Goal: Transaction & Acquisition: Purchase product/service

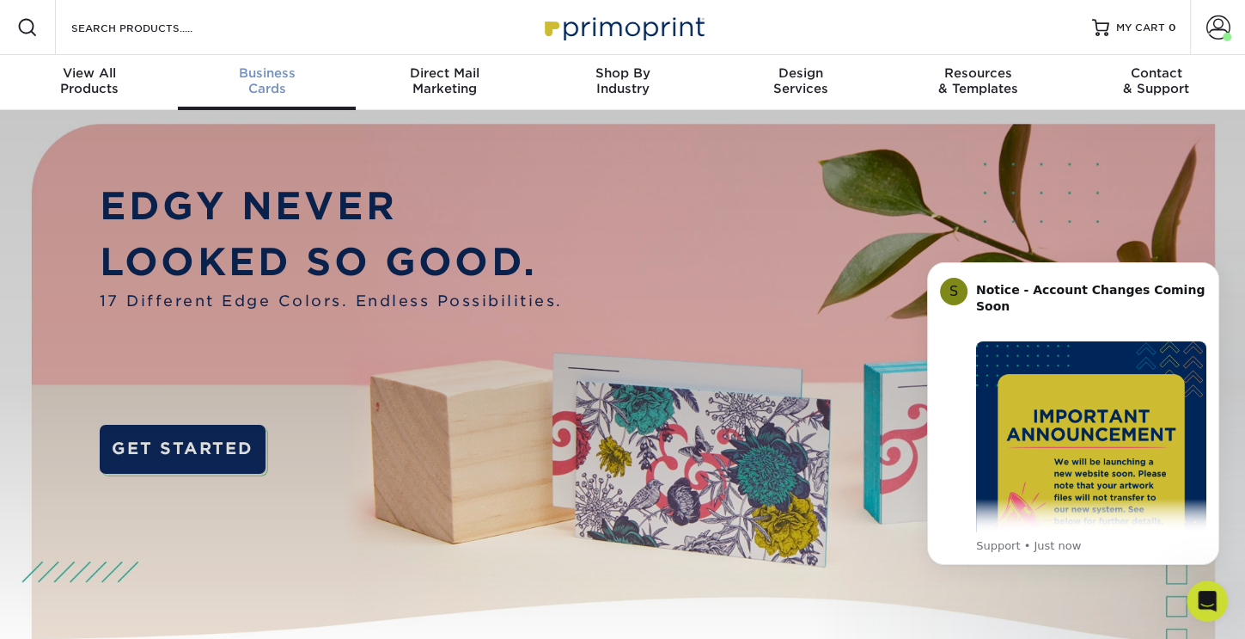
click at [270, 85] on div "Business Cards" at bounding box center [267, 80] width 178 height 31
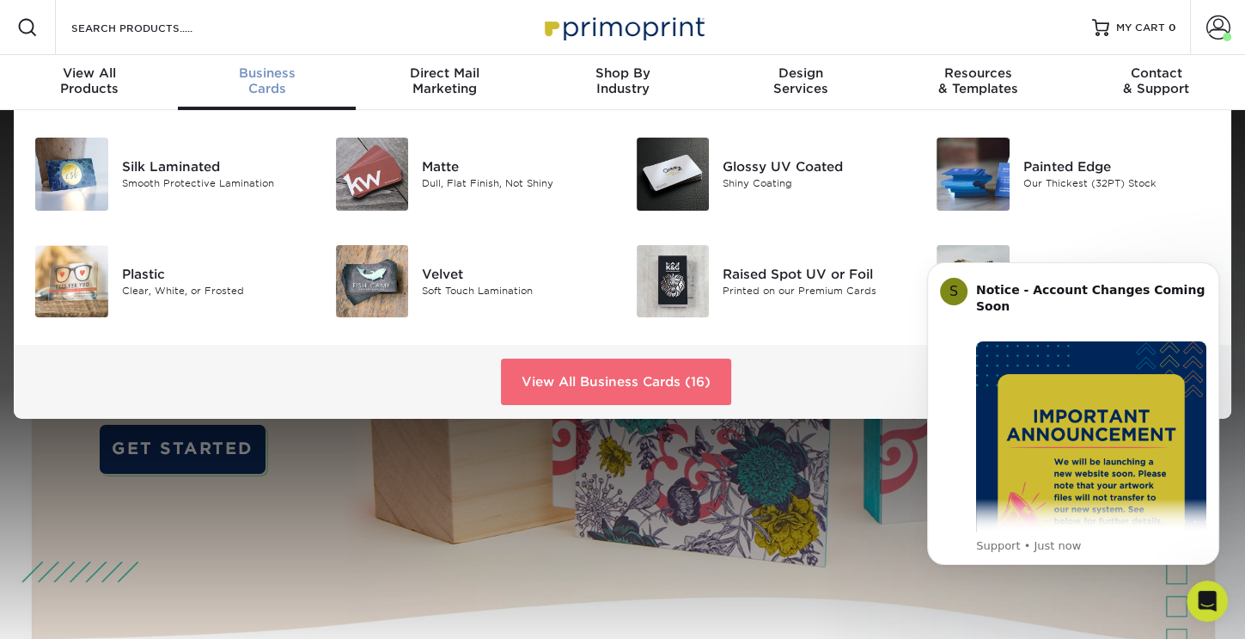
click at [640, 381] on link "View All Business Cards (16)" at bounding box center [616, 381] width 230 height 46
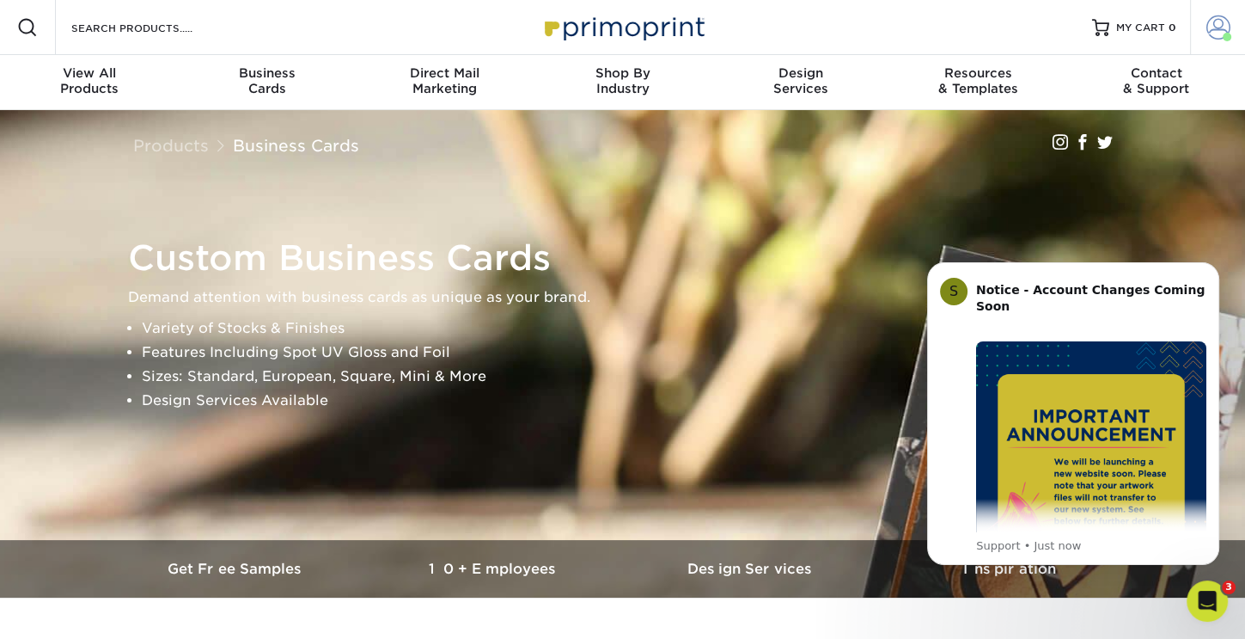
click at [1224, 27] on span at bounding box center [1219, 27] width 24 height 24
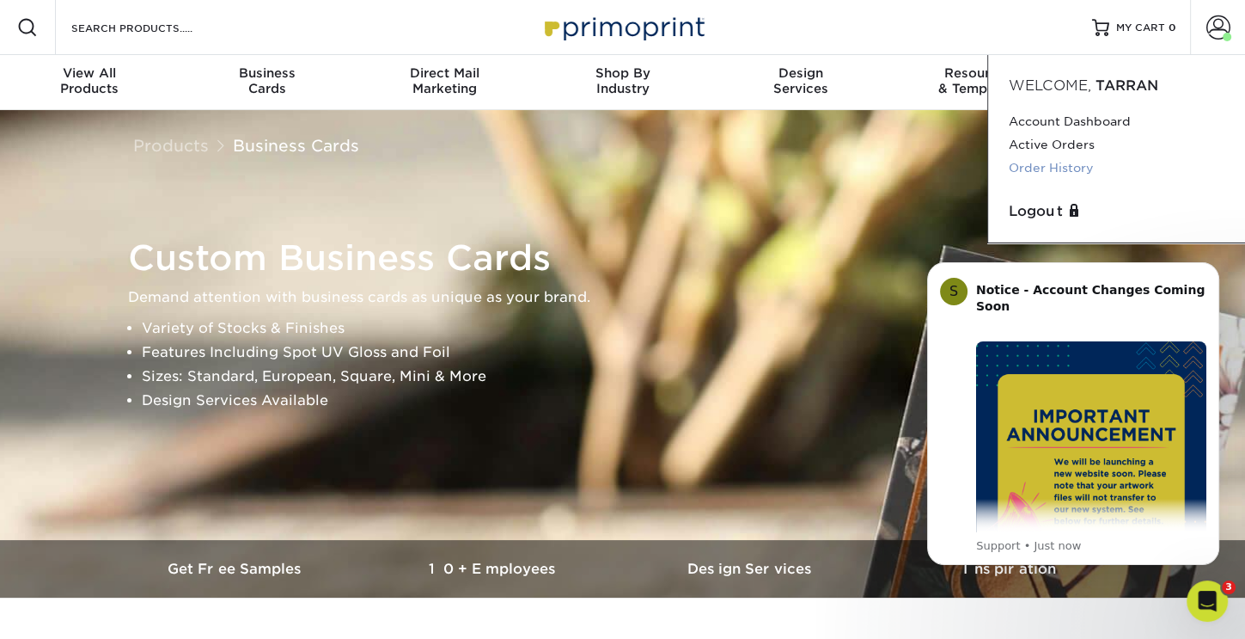
click at [1025, 170] on link "Order History" at bounding box center [1117, 167] width 216 height 23
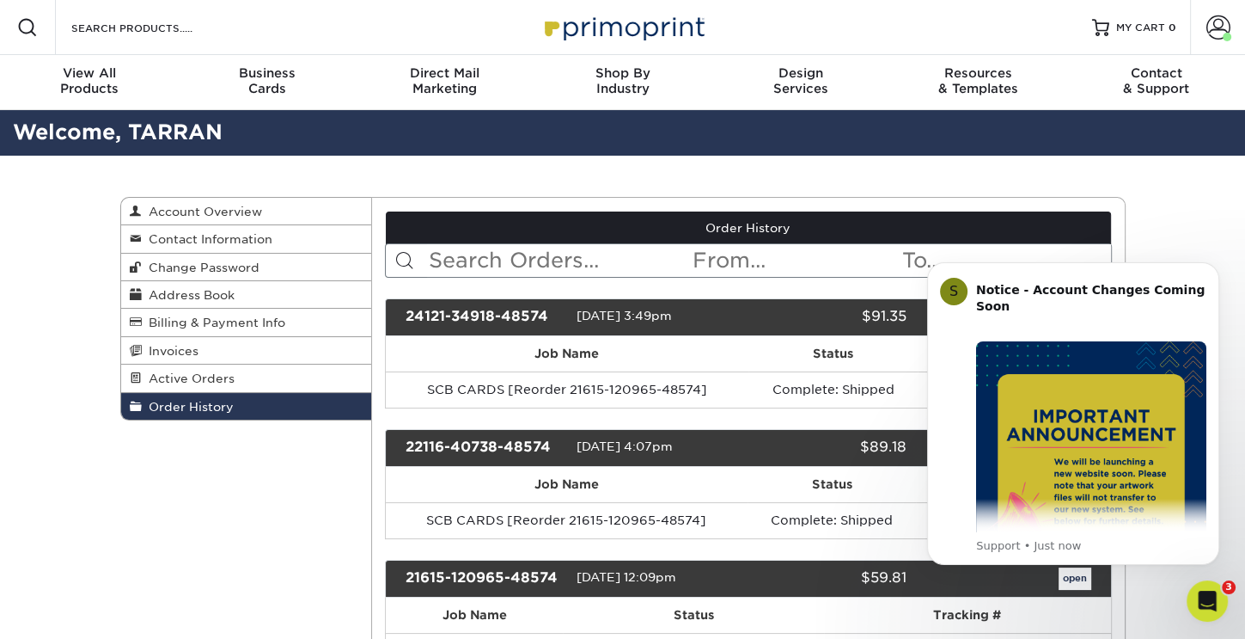
click at [816, 174] on div "Order History Account Overview Contact Information Change Password Address Book…" at bounding box center [622, 579] width 1031 height 846
click at [821, 133] on h2 "Welcome, TARRAN" at bounding box center [622, 133] width 1245 height 32
click at [1213, 265] on icon "Dismiss notification" at bounding box center [1214, 266] width 9 height 9
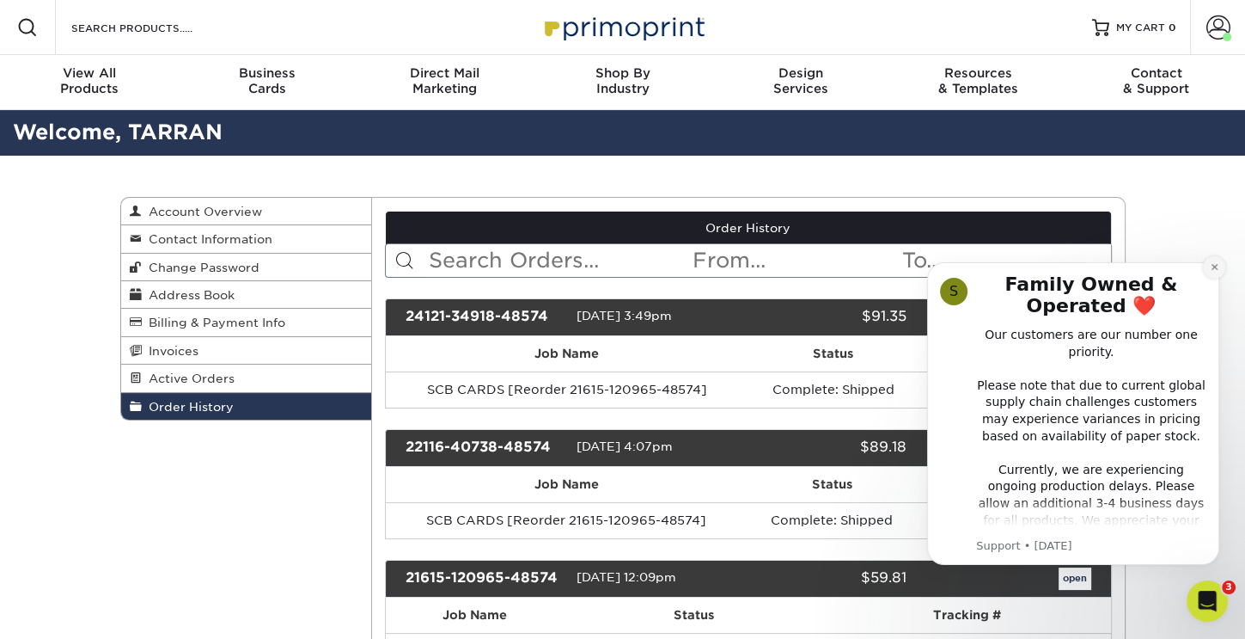
click at [1216, 267] on icon "Dismiss notification" at bounding box center [1214, 266] width 9 height 9
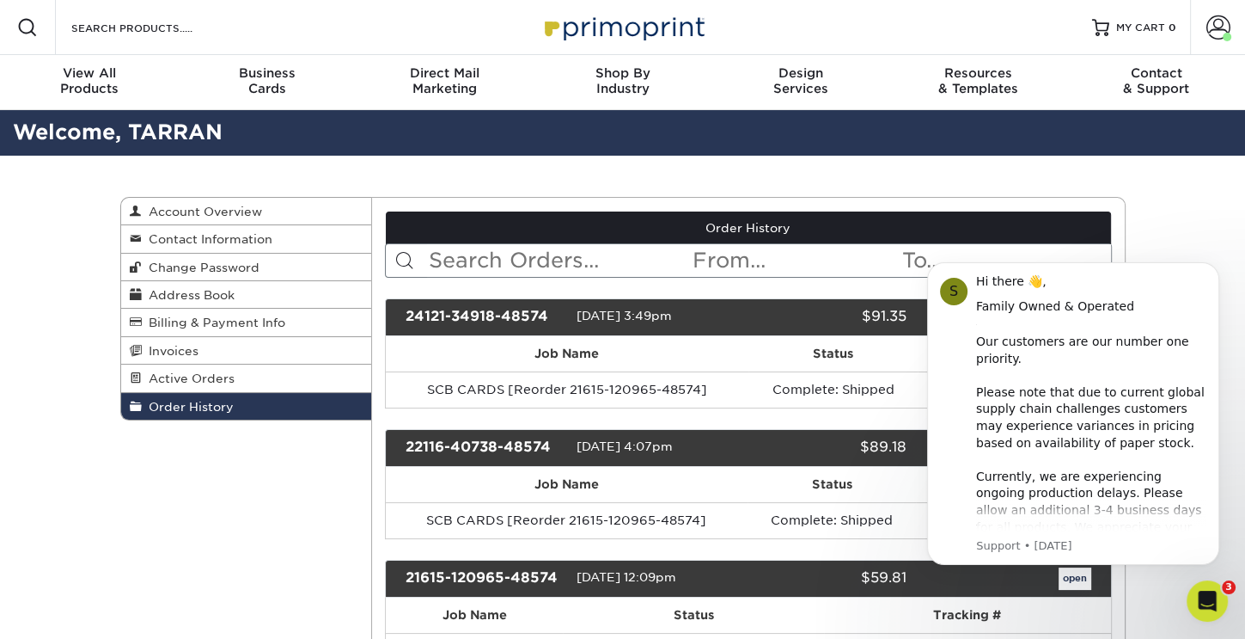
click at [1216, 267] on icon "Dismiss notification" at bounding box center [1215, 267] width 8 height 8
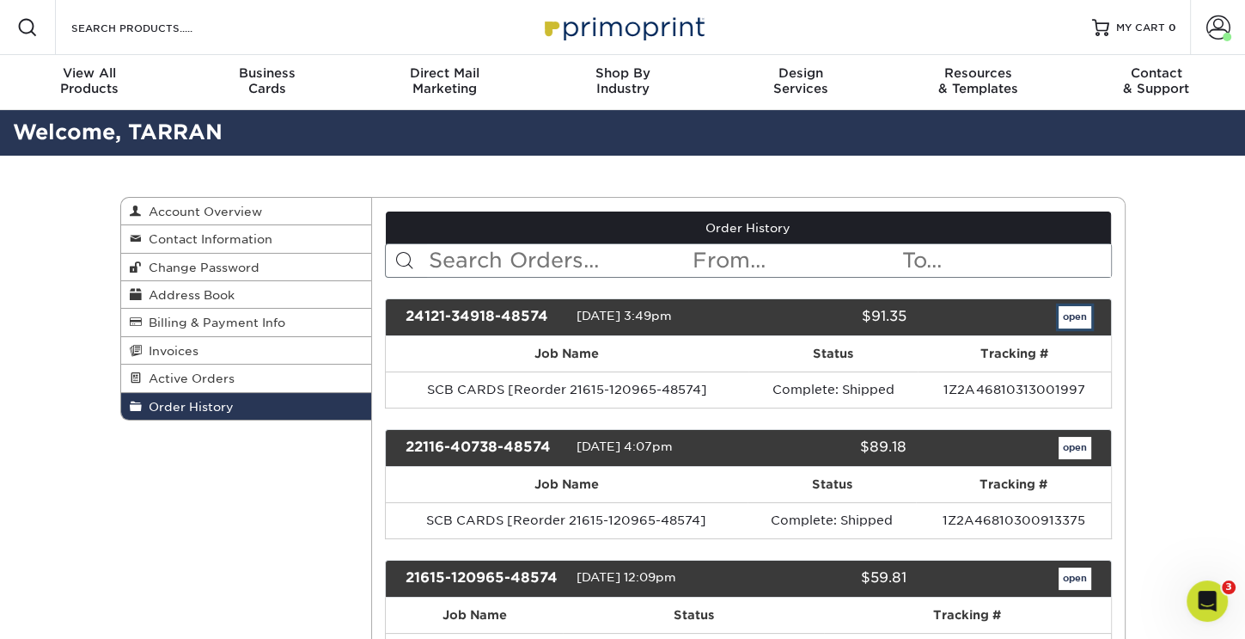
click at [1077, 315] on link "open" at bounding box center [1075, 317] width 33 height 22
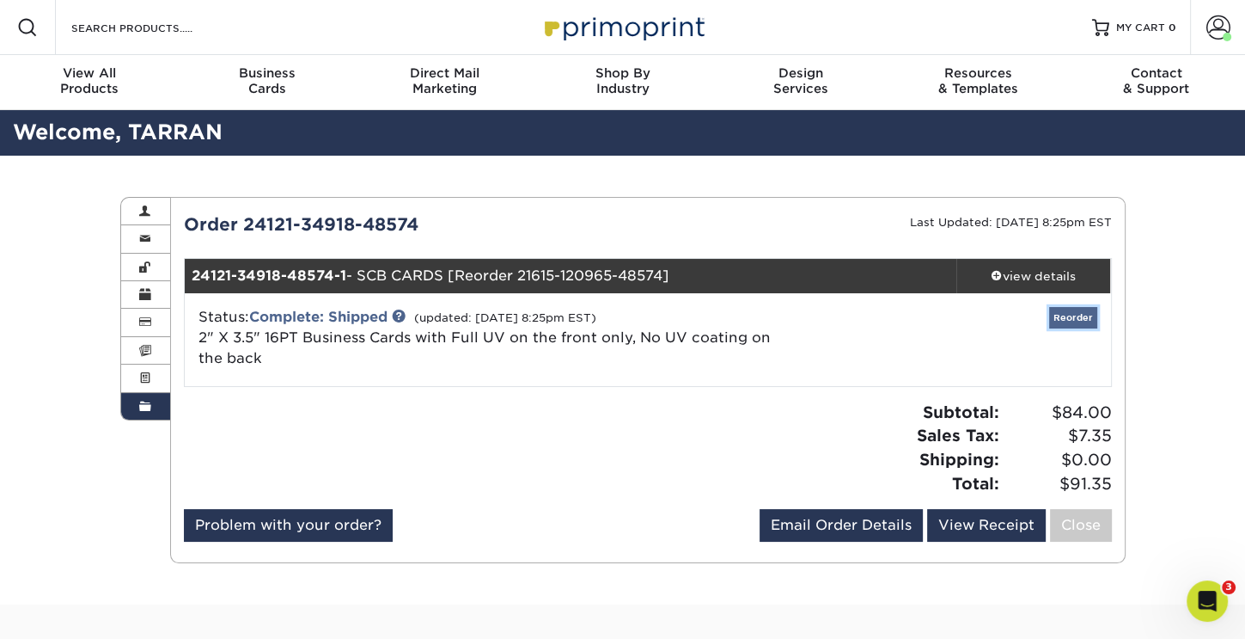
click at [1062, 316] on link "Reorder" at bounding box center [1074, 317] width 48 height 21
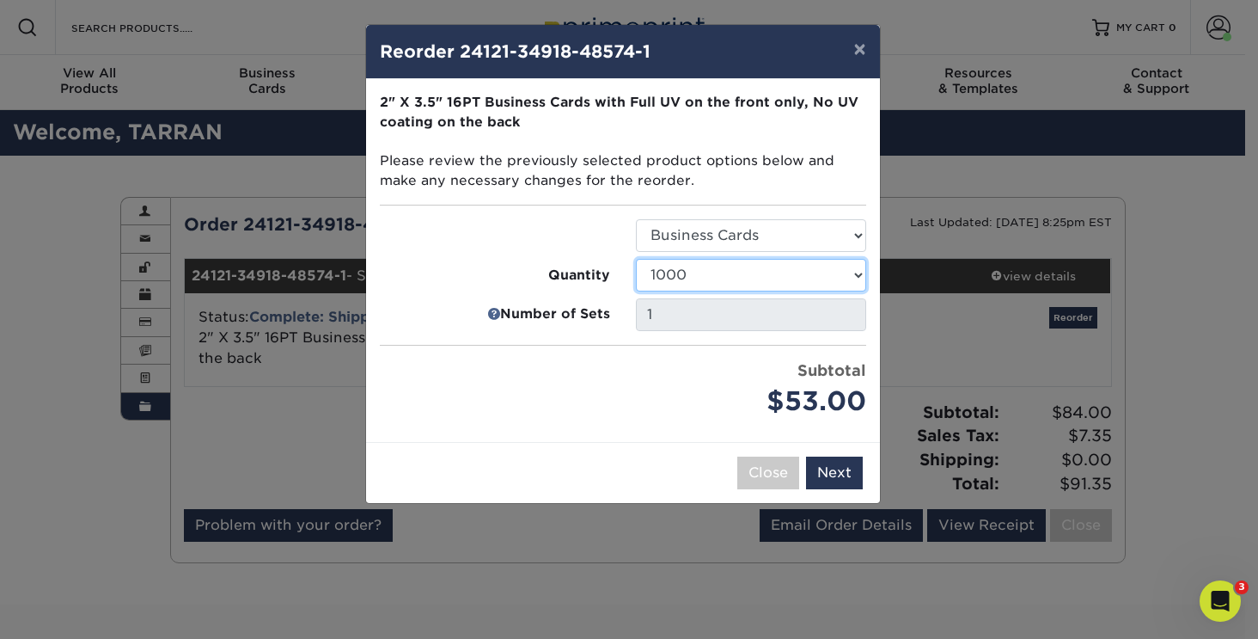
click at [858, 271] on select "25 50 100 250 500 1000 2500 5000 7500 10000 15000 20000 25000 30000 35000 40000…" at bounding box center [751, 275] width 230 height 33
click at [636, 259] on select "25 50 100 250 500 1000 2500 5000 7500 10000 15000 20000 25000 30000 35000 40000…" at bounding box center [751, 275] width 230 height 33
click at [838, 468] on button "Next" at bounding box center [834, 472] width 57 height 33
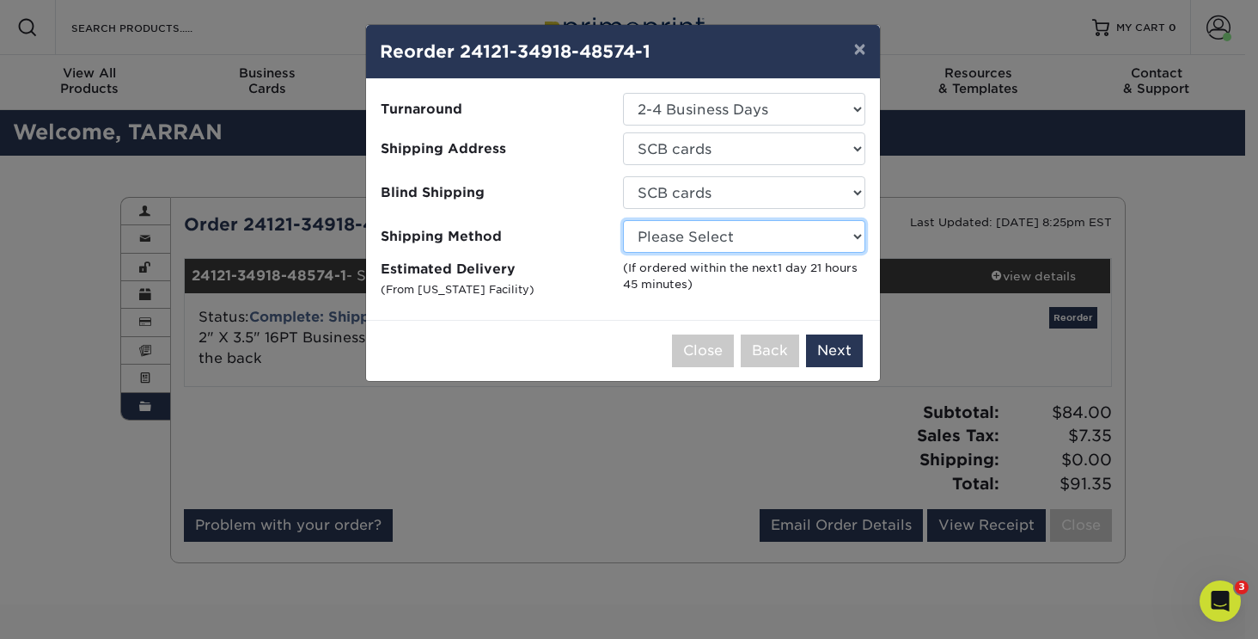
click at [853, 236] on select "Please Select Ground Shipping (+$8.96) 3 Day Shipping Service (+$20.04) 2 Day A…" at bounding box center [744, 236] width 242 height 33
select select "03"
click at [623, 220] on select "Please Select Ground Shipping (+$8.96) 3 Day Shipping Service (+$20.04) 2 Day A…" at bounding box center [744, 236] width 242 height 33
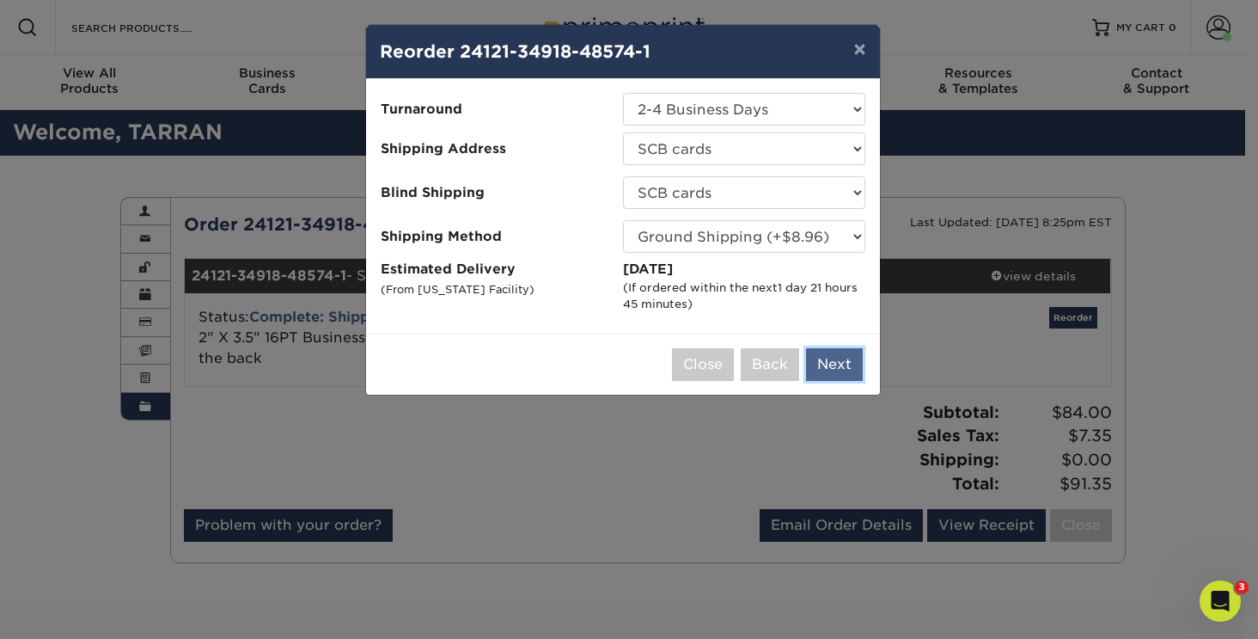
click at [830, 363] on button "Next" at bounding box center [834, 364] width 57 height 33
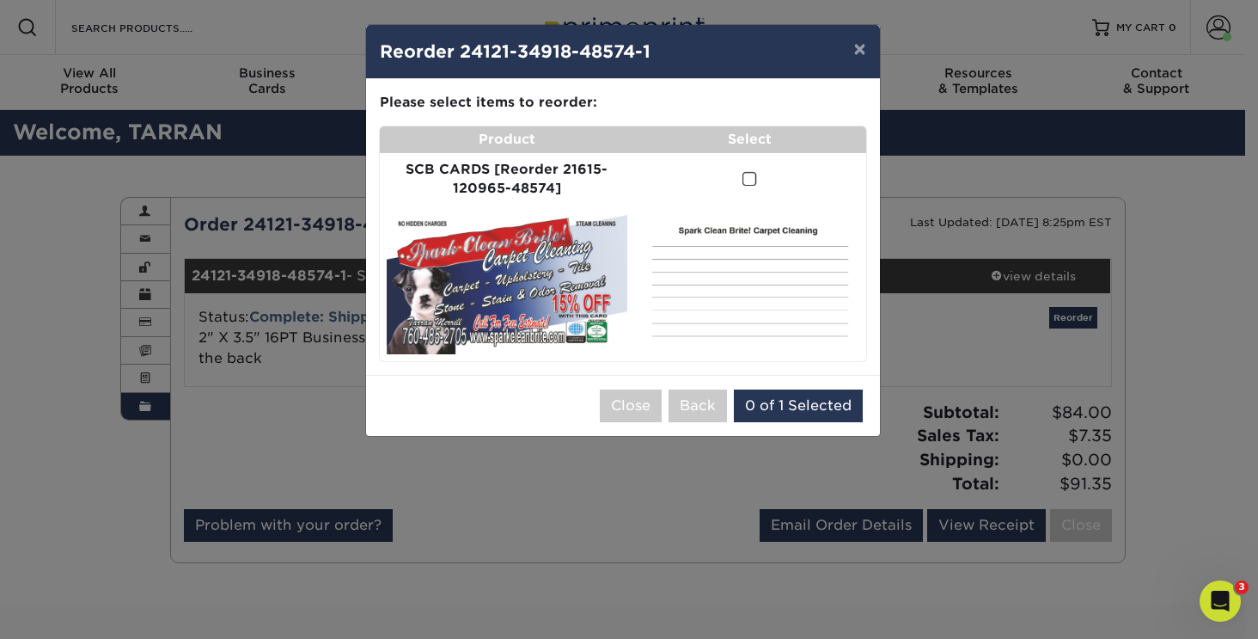
click at [745, 173] on span at bounding box center [750, 179] width 15 height 16
click at [0, 0] on input "checkbox" at bounding box center [0, 0] width 0 height 0
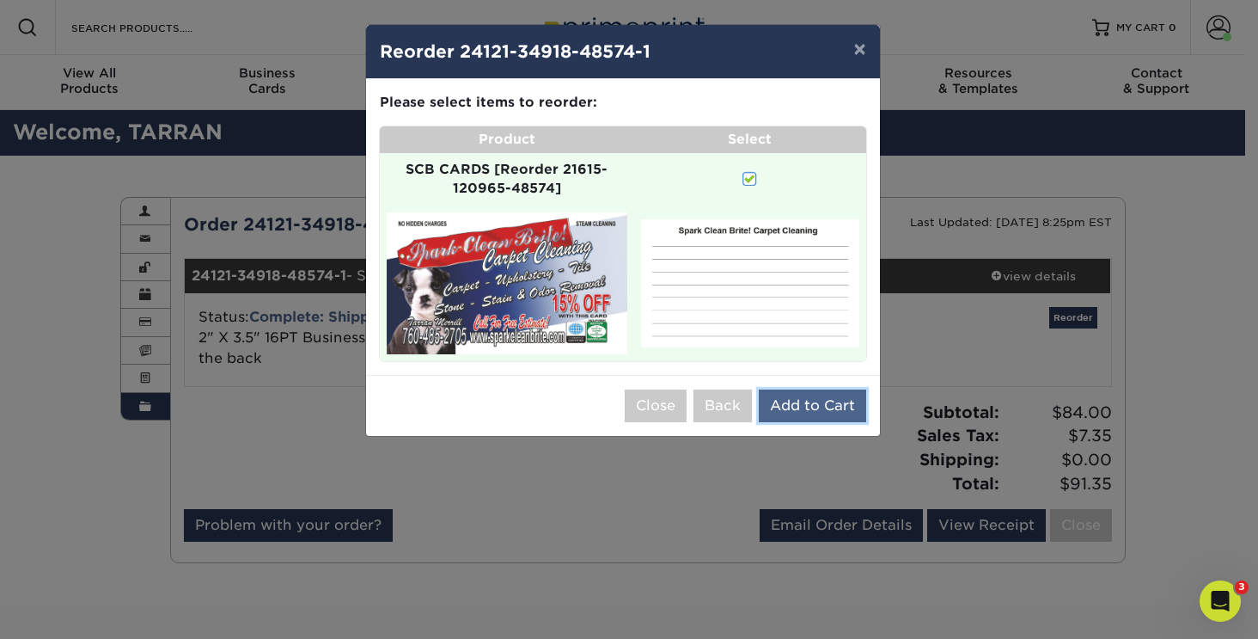
click at [820, 408] on button "Add to Cart" at bounding box center [812, 405] width 107 height 33
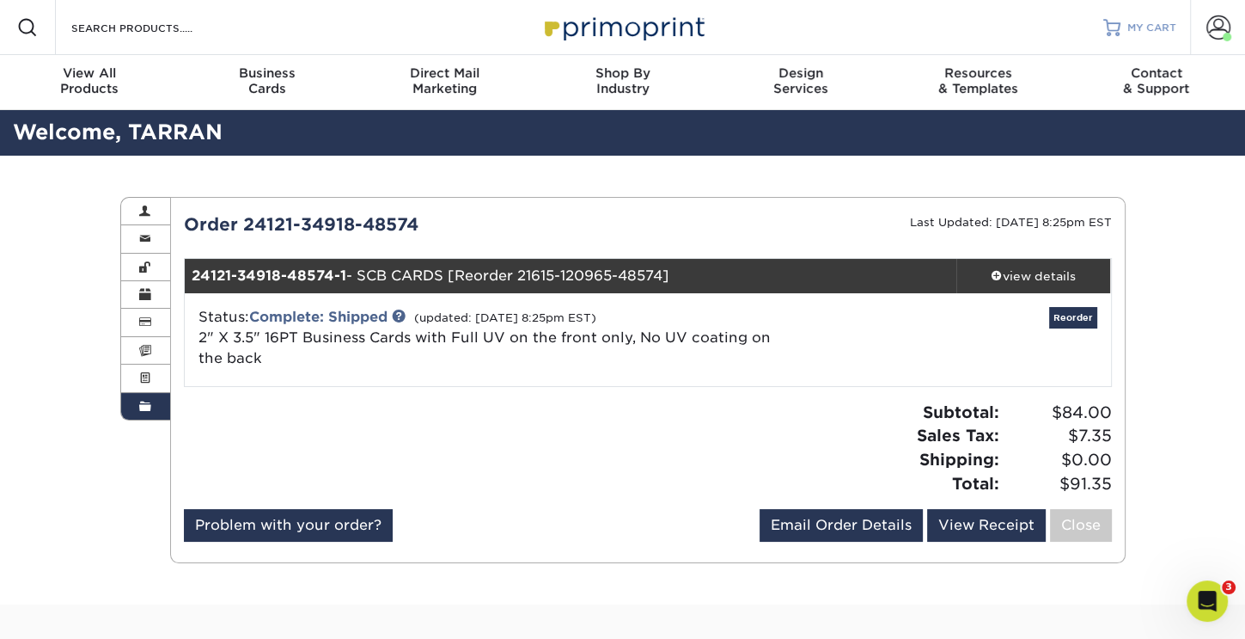
click at [1146, 27] on span "MY CART" at bounding box center [1152, 28] width 49 height 15
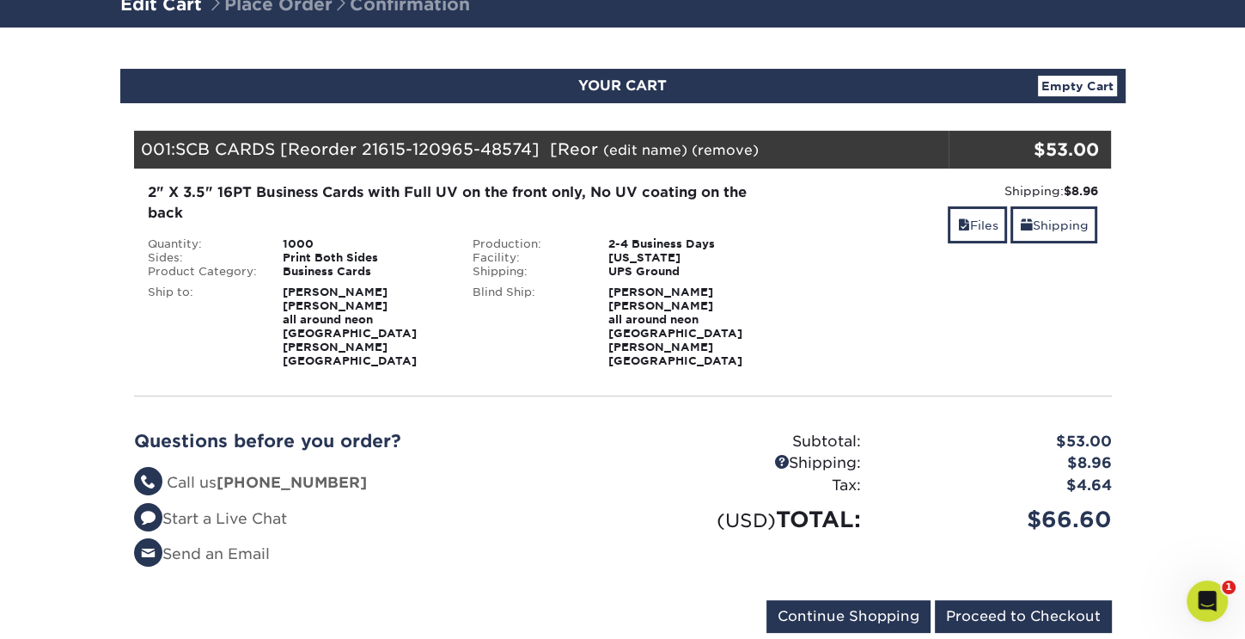
scroll to position [172, 0]
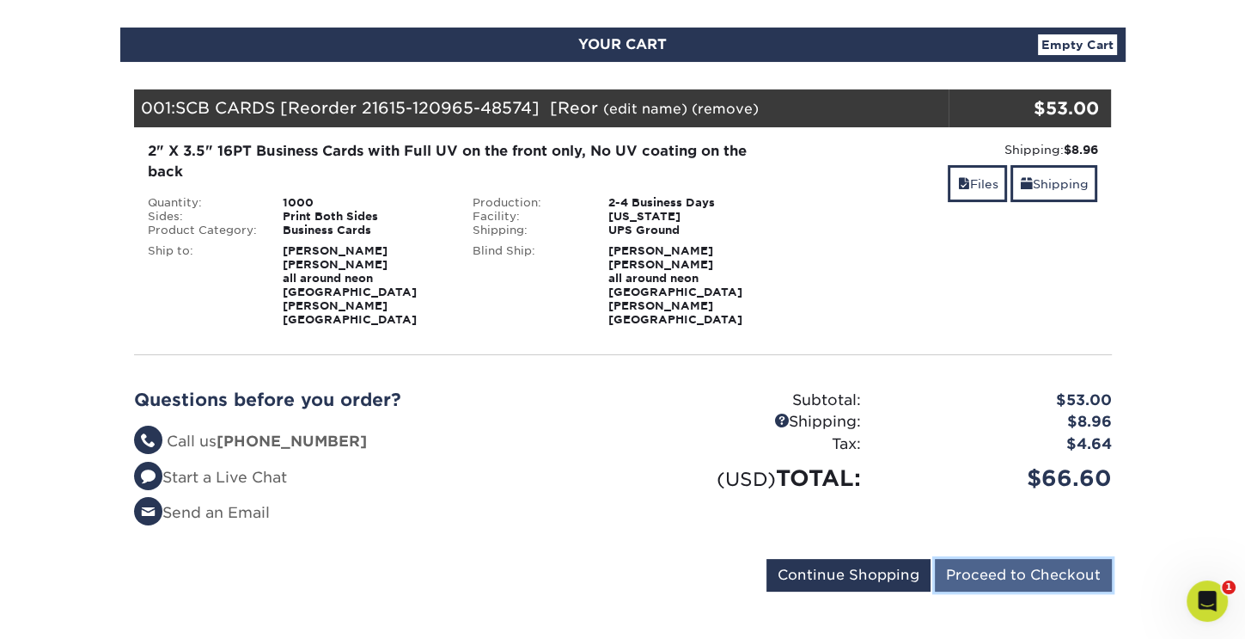
click at [1030, 559] on input "Proceed to Checkout" at bounding box center [1023, 575] width 177 height 33
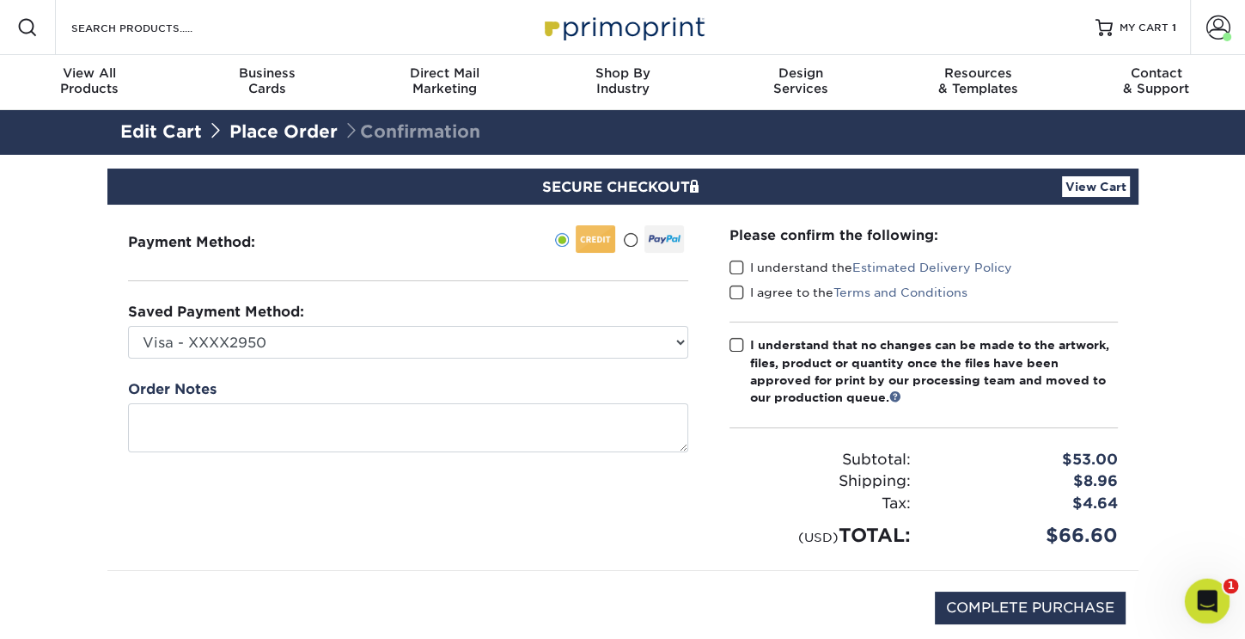
click at [1204, 584] on div "Open Intercom Messenger" at bounding box center [1205, 598] width 57 height 57
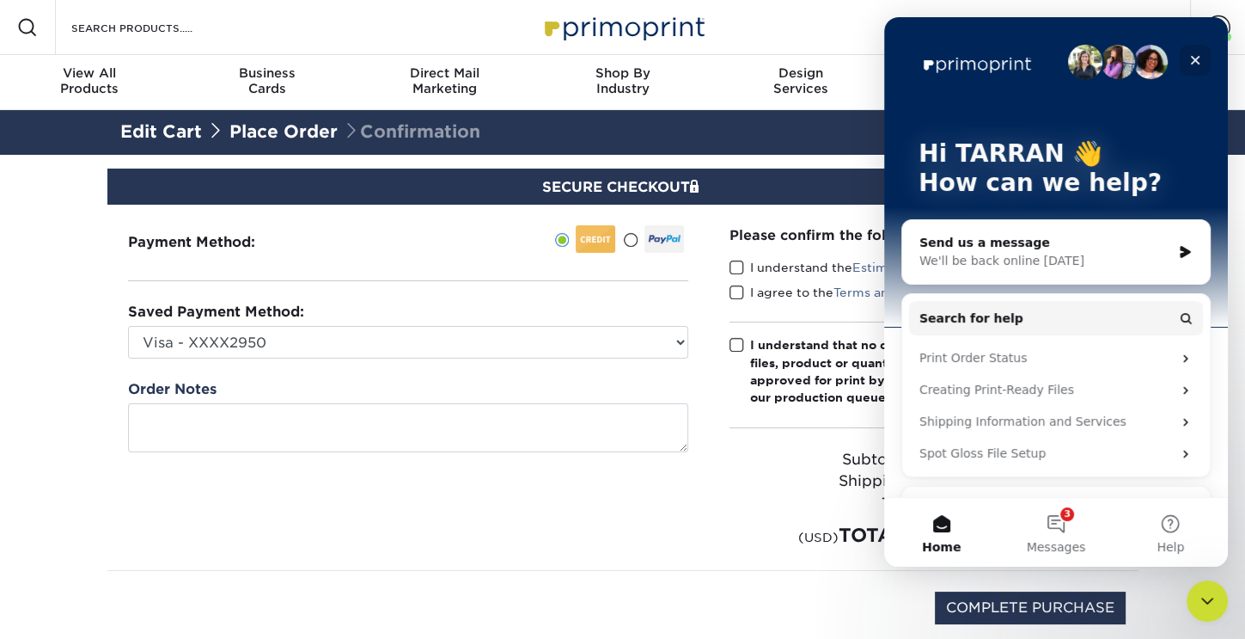
click at [1193, 58] on icon "Close" at bounding box center [1195, 60] width 9 height 9
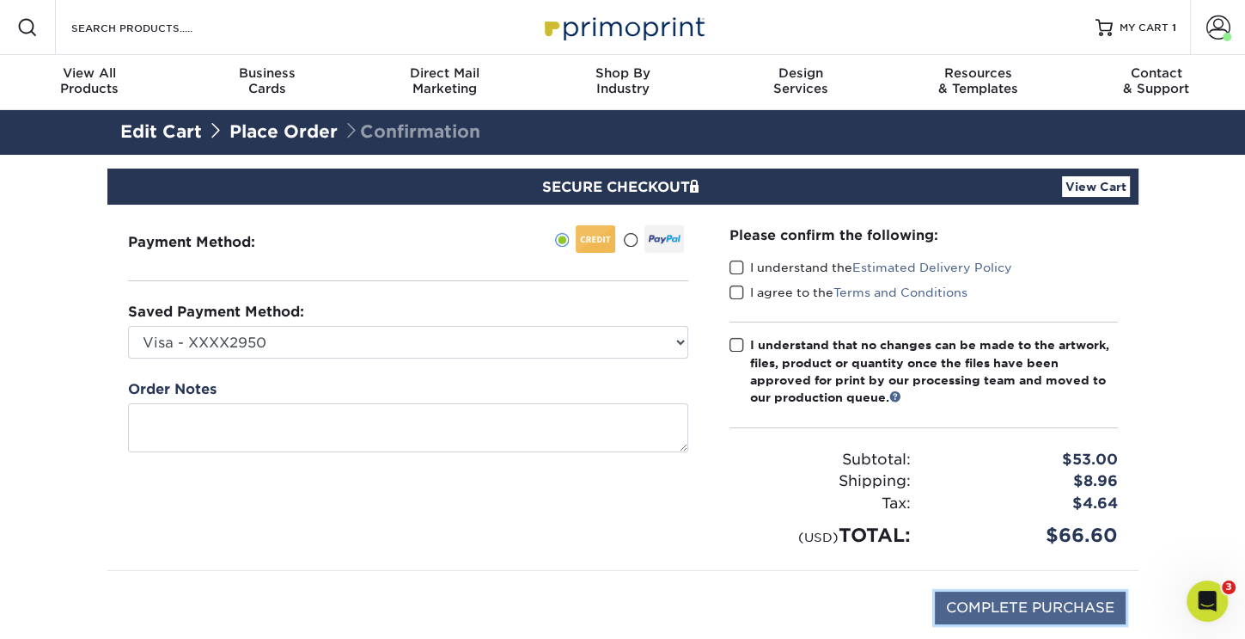
click at [1068, 601] on input "COMPLETE PURCHASE" at bounding box center [1030, 607] width 191 height 33
click at [736, 270] on span at bounding box center [737, 268] width 15 height 16
click at [0, 0] on input "I understand the Estimated Delivery Policy" at bounding box center [0, 0] width 0 height 0
click at [736, 290] on span at bounding box center [737, 293] width 15 height 16
click at [0, 0] on input "I agree to the Terms and Conditions" at bounding box center [0, 0] width 0 height 0
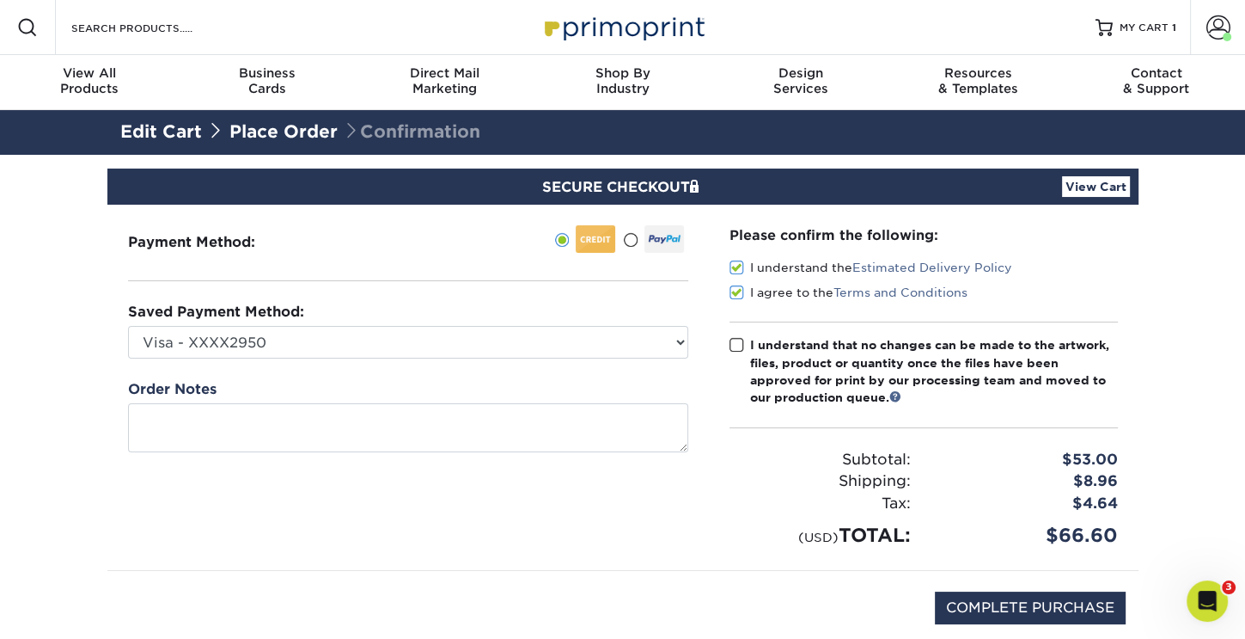
click at [737, 344] on span at bounding box center [737, 345] width 15 height 16
click at [0, 0] on input "I understand that no changes can be made to the artwork, files, product or quan…" at bounding box center [0, 0] width 0 height 0
click at [1011, 599] on input "COMPLETE PURCHASE" at bounding box center [1030, 607] width 191 height 33
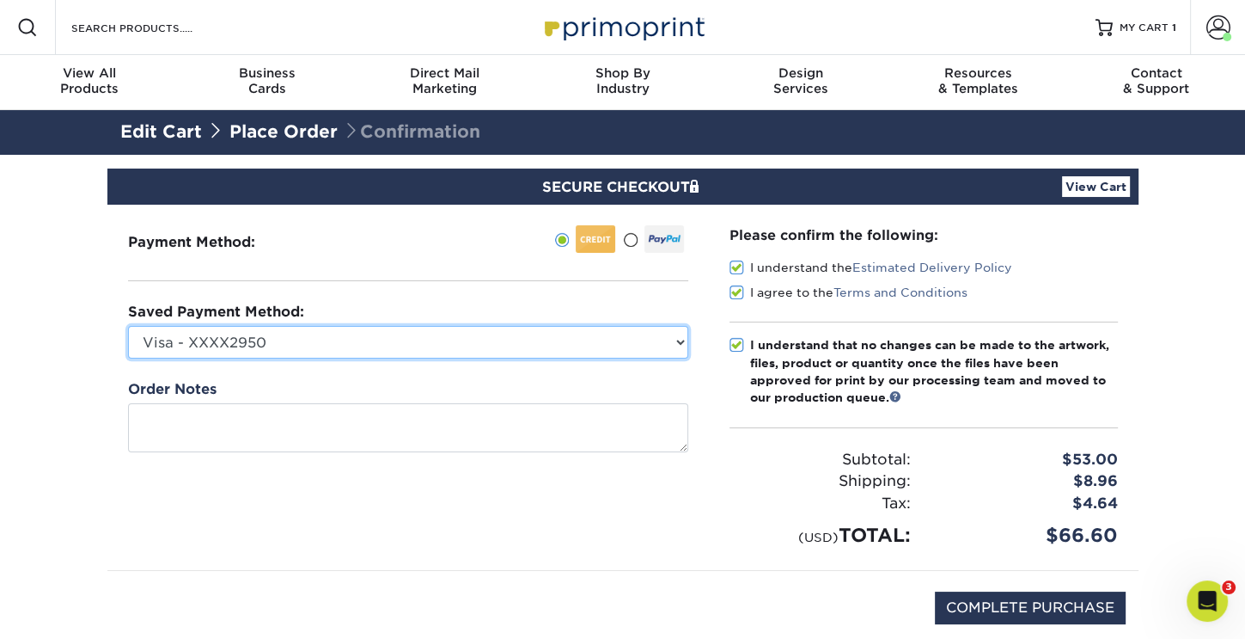
click at [680, 340] on select "Visa - XXXX2950 Visa - XXXX5571 New Credit Card" at bounding box center [408, 342] width 560 height 33
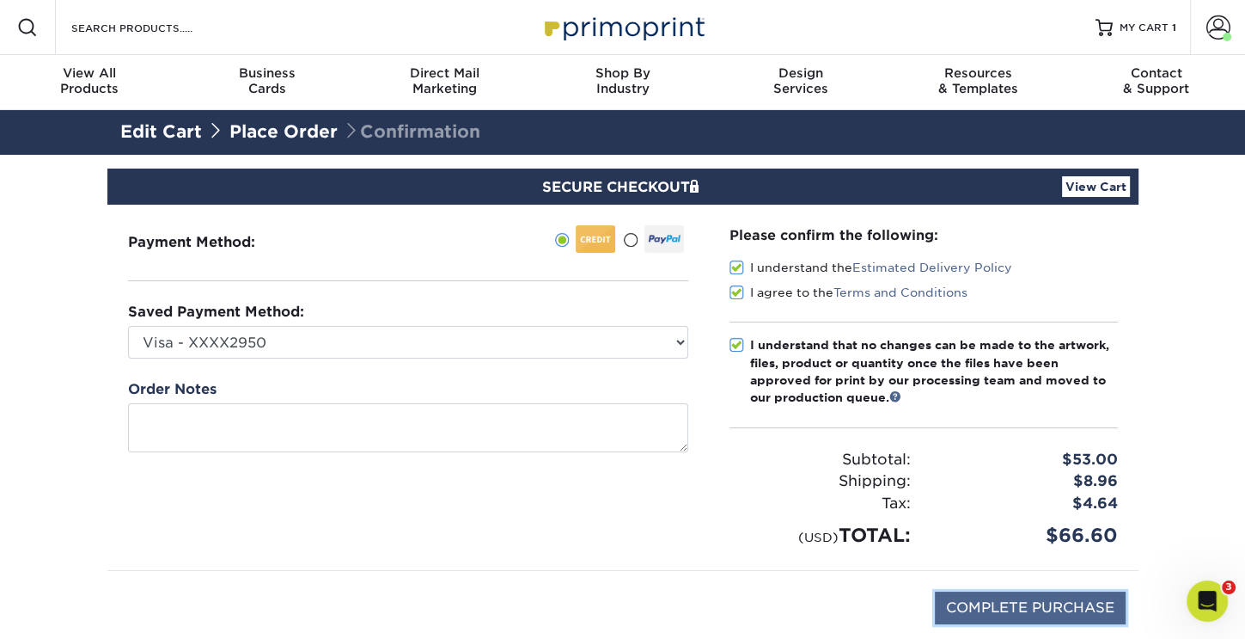
click at [1039, 611] on input "COMPLETE PURCHASE" at bounding box center [1030, 607] width 191 height 33
type input "COMPLETE PURCHASE"
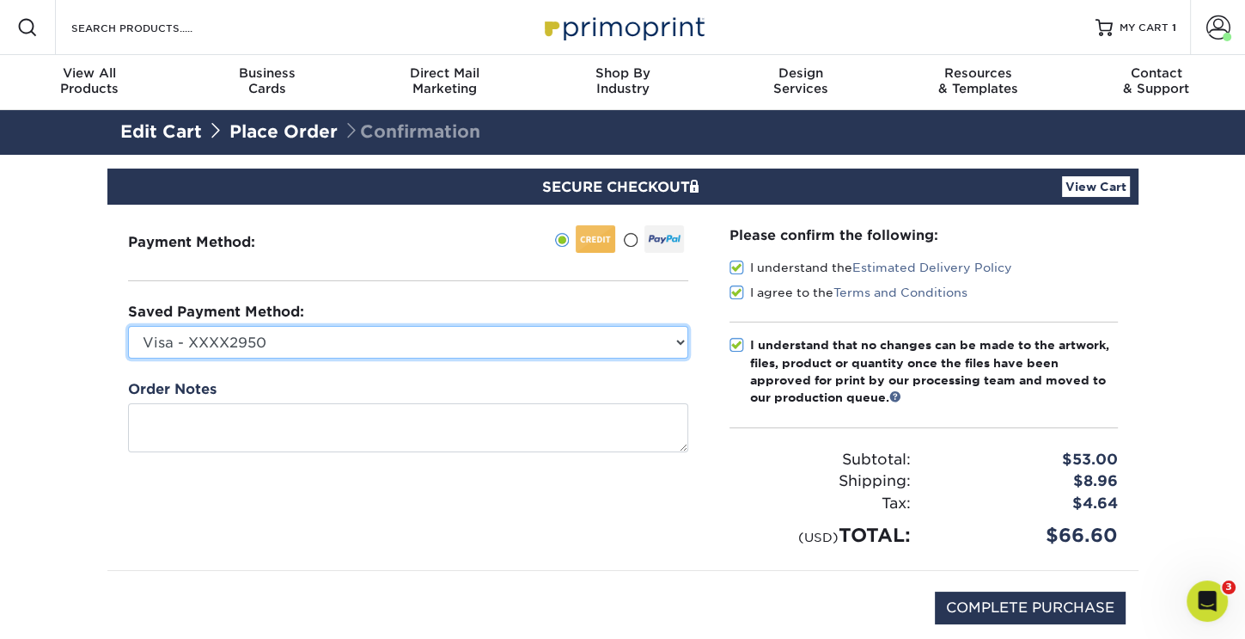
click at [676, 343] on select "Visa - XXXX2950 Visa - XXXX5571 New Credit Card" at bounding box center [408, 342] width 560 height 33
select select
click at [128, 326] on select "Visa - XXXX2950 Visa - XXXX5571 New Credit Card" at bounding box center [408, 342] width 560 height 33
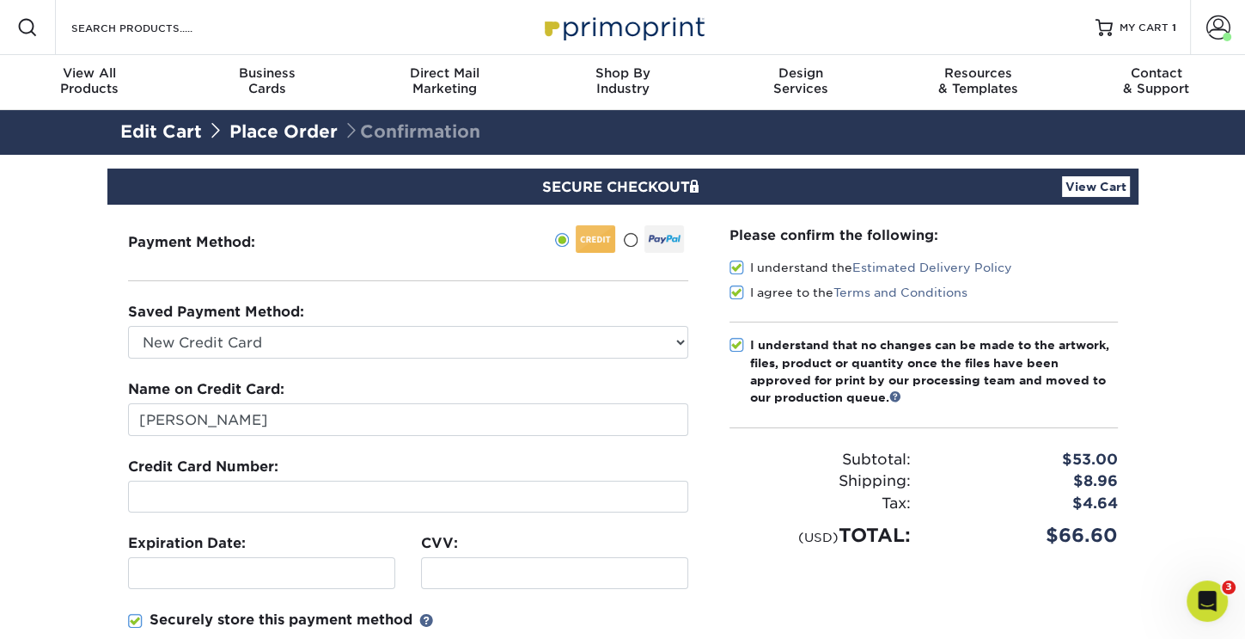
click at [186, 561] on div at bounding box center [261, 573] width 267 height 32
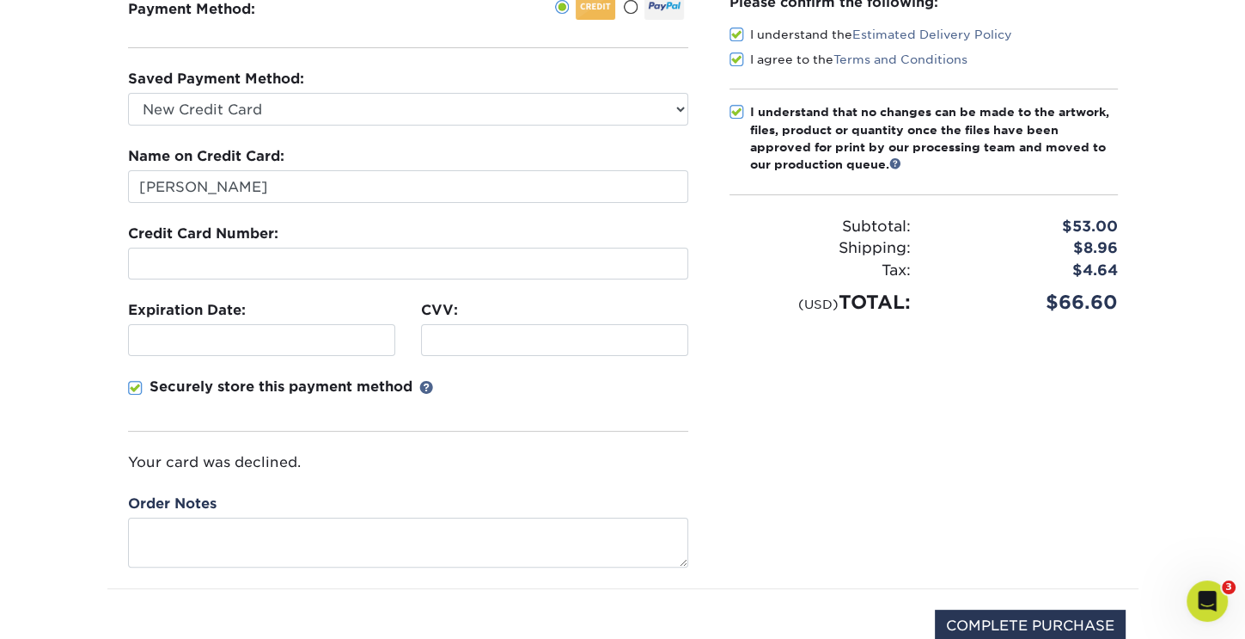
scroll to position [258, 0]
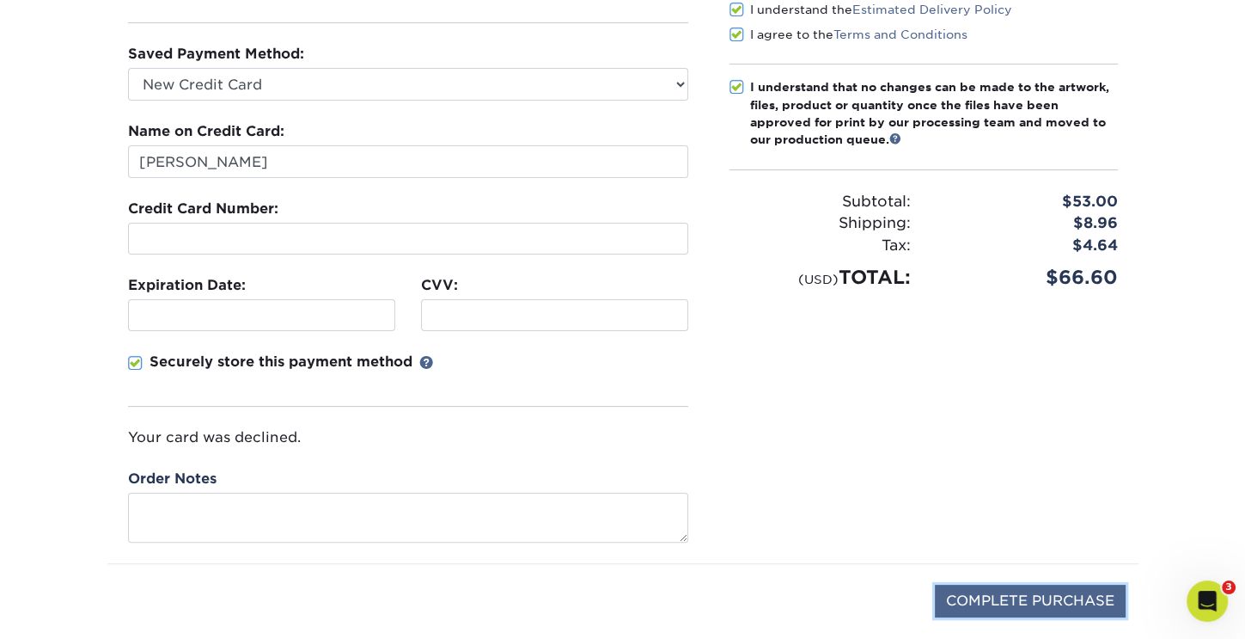
click at [1033, 600] on input "COMPLETE PURCHASE" at bounding box center [1030, 600] width 191 height 33
type input "PROCESSING, PLEASE WAIT..."
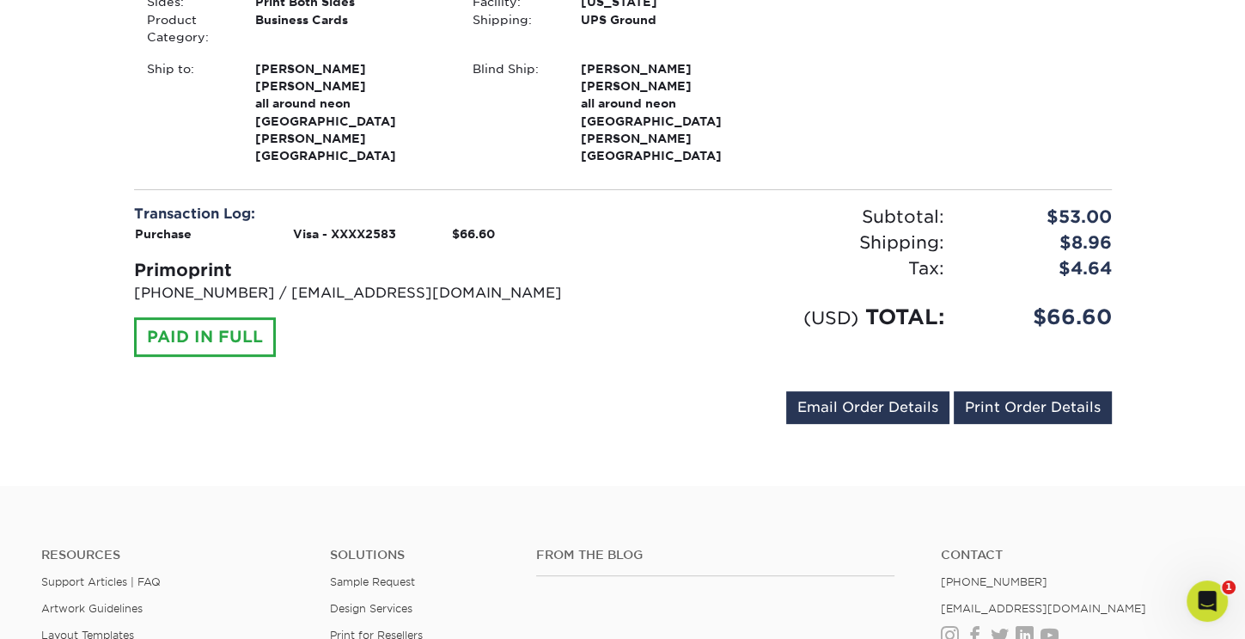
scroll to position [602, 0]
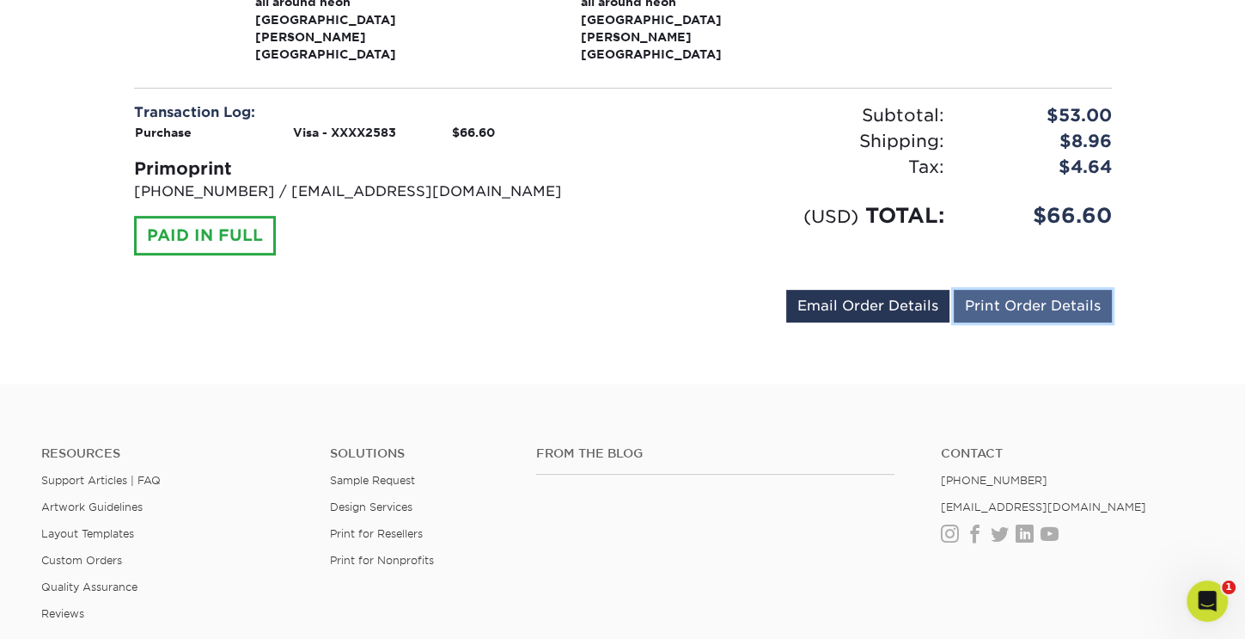
click at [1077, 290] on link "Print Order Details" at bounding box center [1033, 306] width 158 height 33
